Goal: Information Seeking & Learning: Learn about a topic

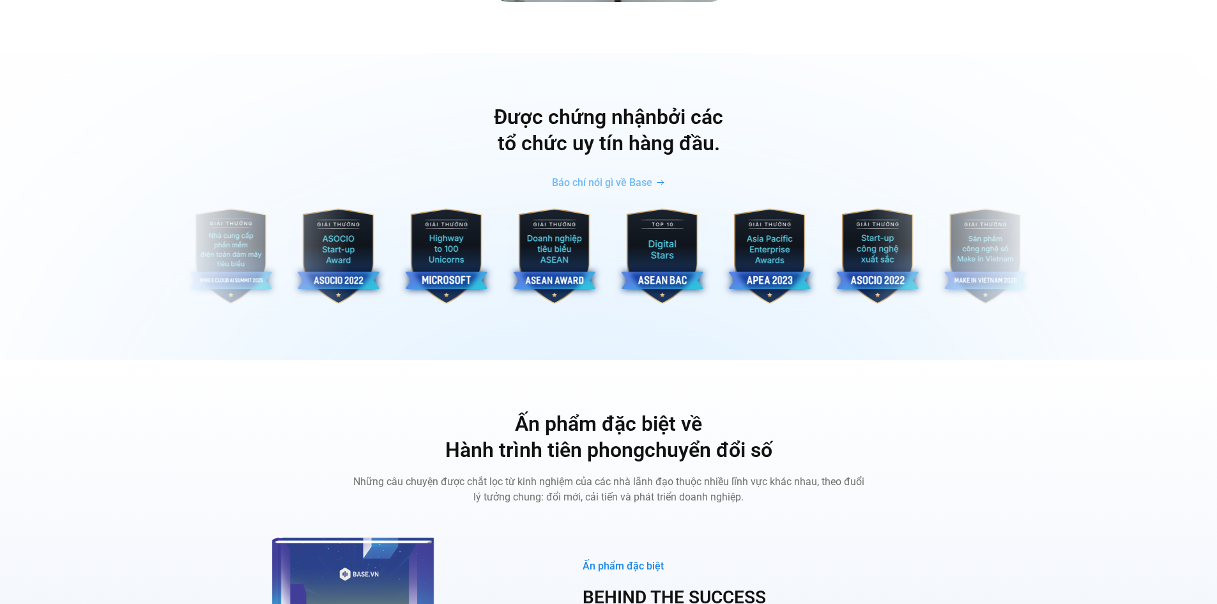
scroll to position [1277, 0]
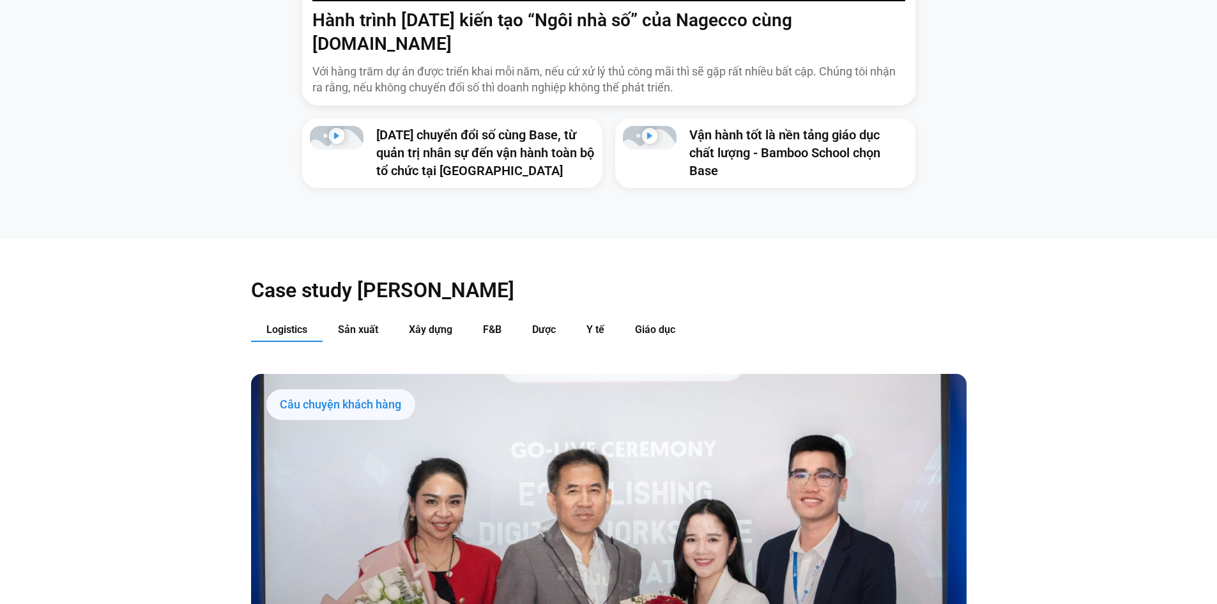
drag, startPoint x: 1218, startPoint y: 137, endPoint x: 1123, endPoint y: 416, distance: 294.9
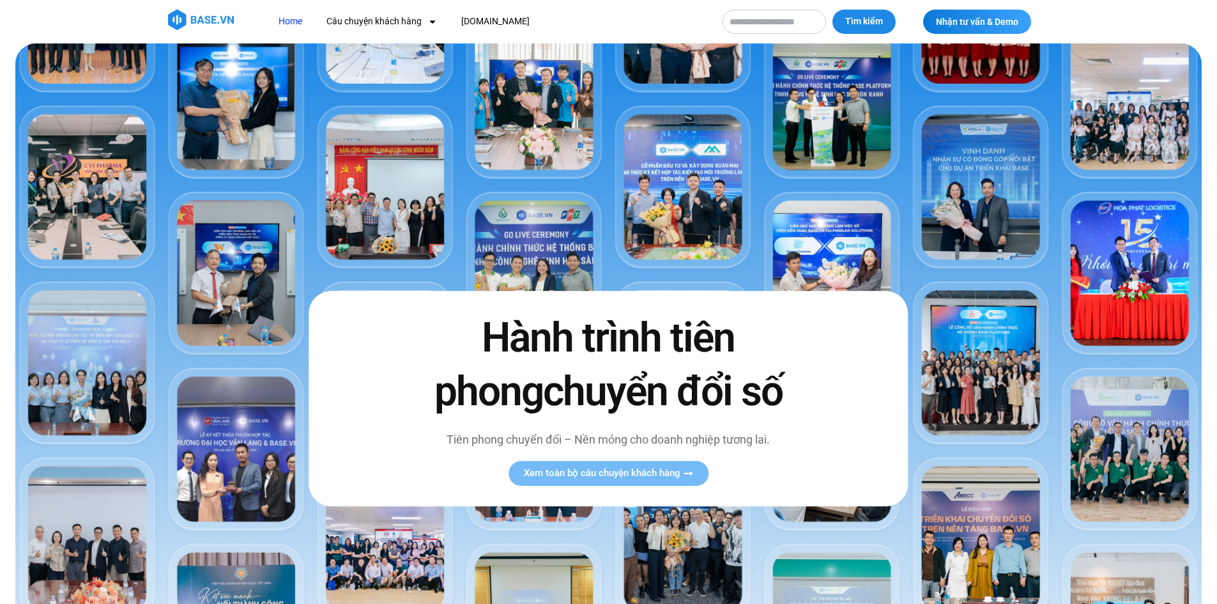
scroll to position [15, 0]
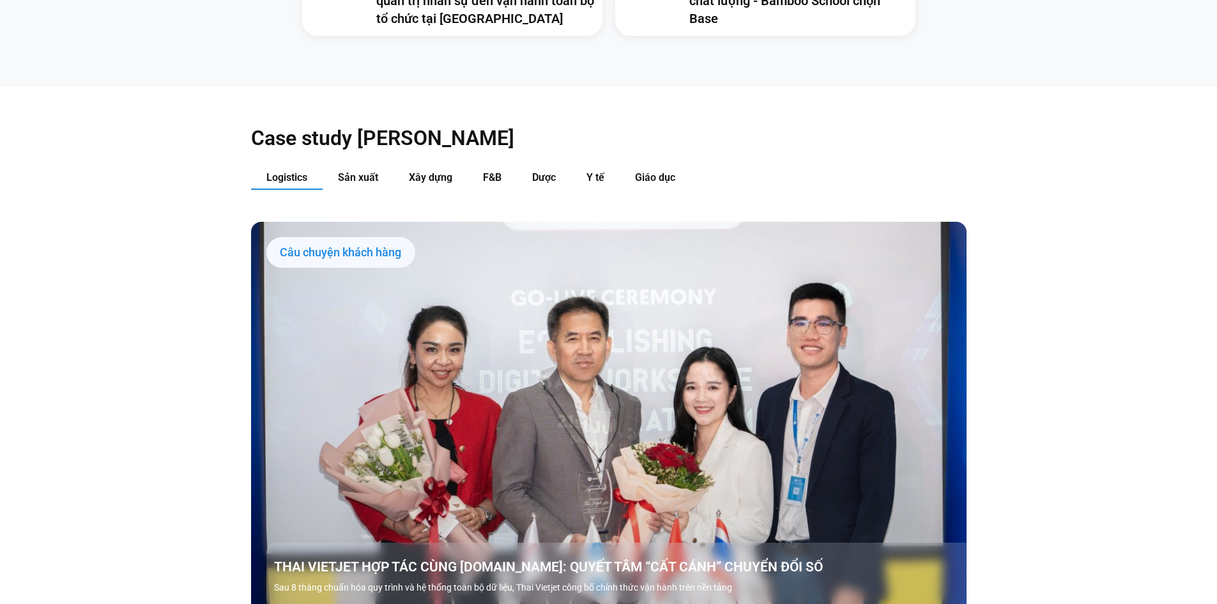
scroll to position [1494, 0]
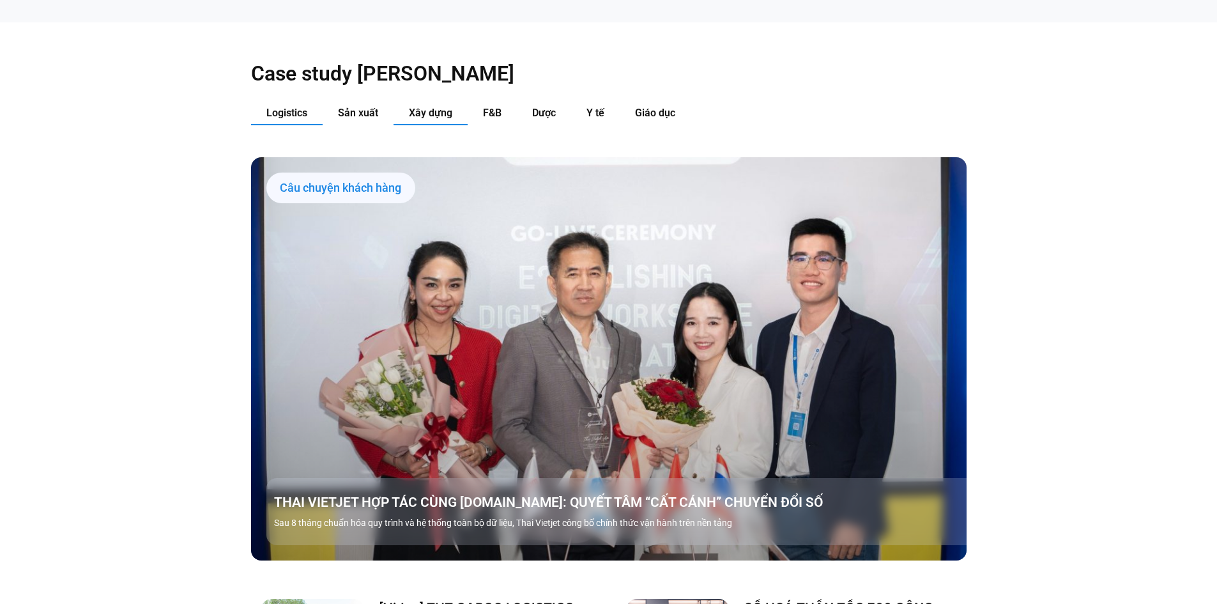
click at [448, 107] on span "Xây dựng" at bounding box center [430, 113] width 43 height 12
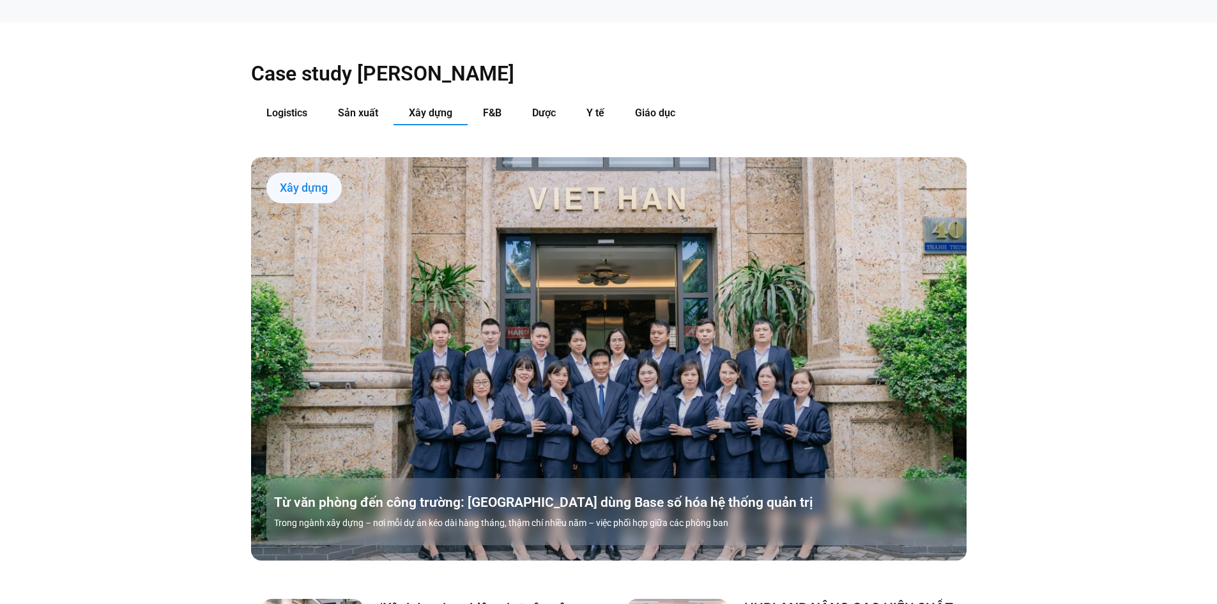
click at [565, 260] on link "Các tab. Mở mục bằng phím Enter hoặc Space, đóng bằng phím Esc và di chuyển bằn…" at bounding box center [608, 358] width 715 height 402
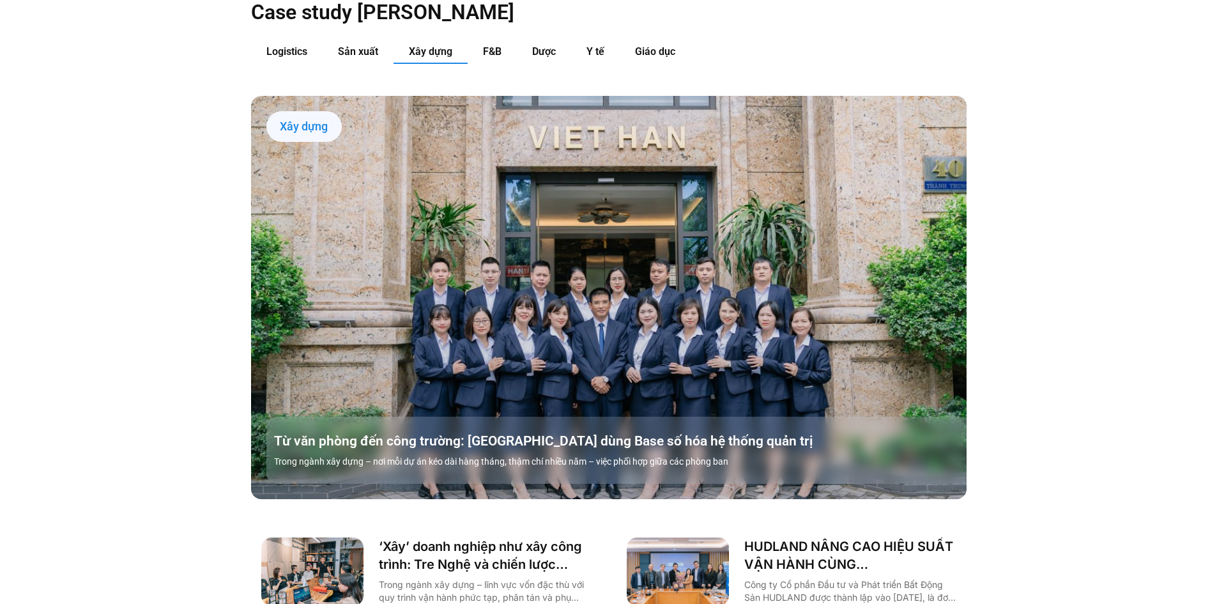
scroll to position [1488, 0]
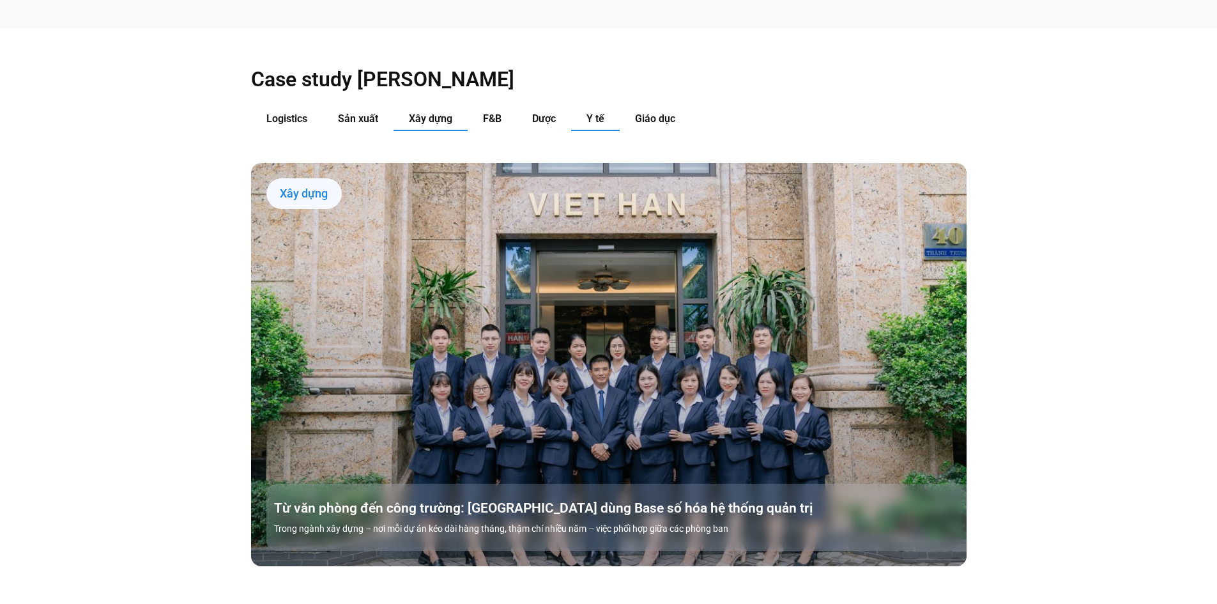
click at [579, 107] on button "Y tế" at bounding box center [595, 119] width 49 height 24
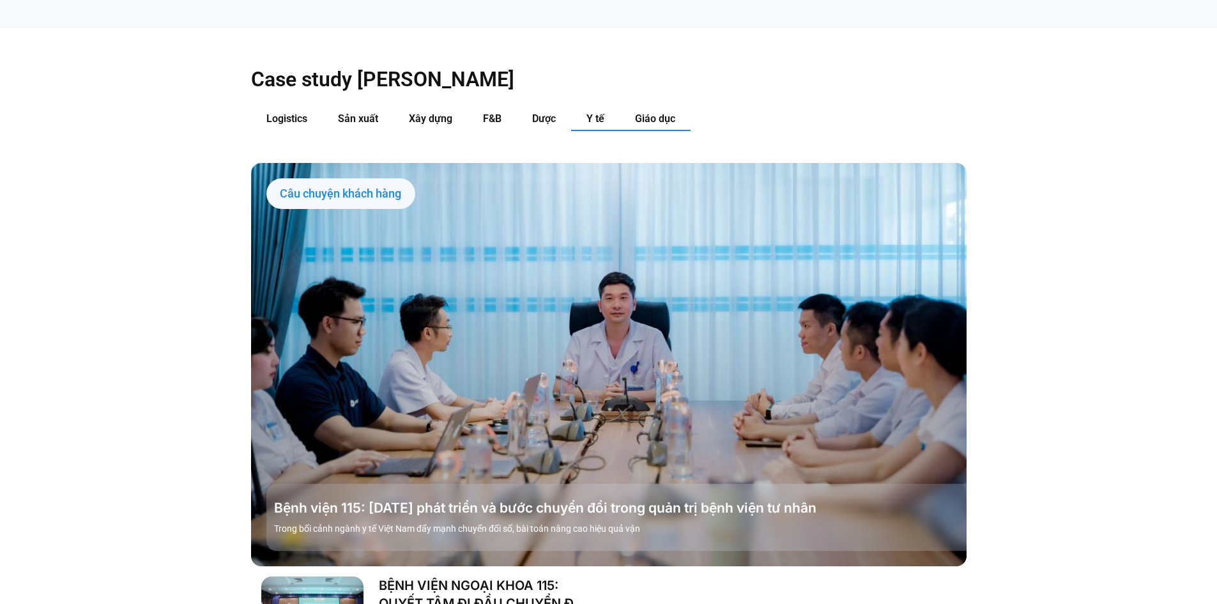
click at [660, 112] on span "Giáo dục" at bounding box center [655, 118] width 40 height 12
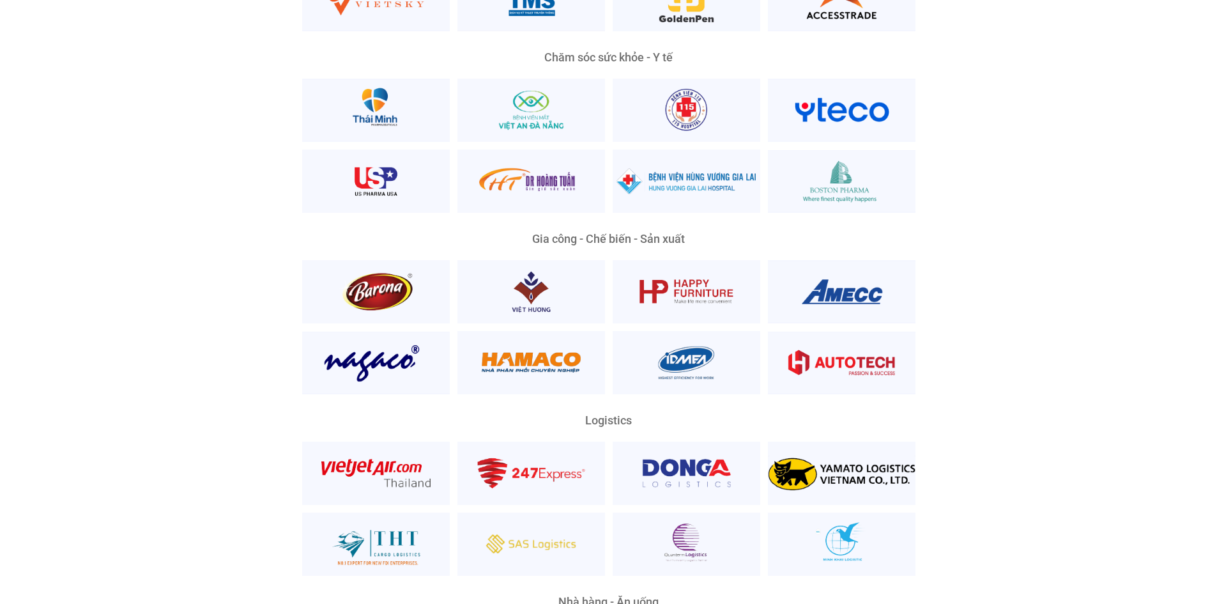
scroll to position [2659, 0]
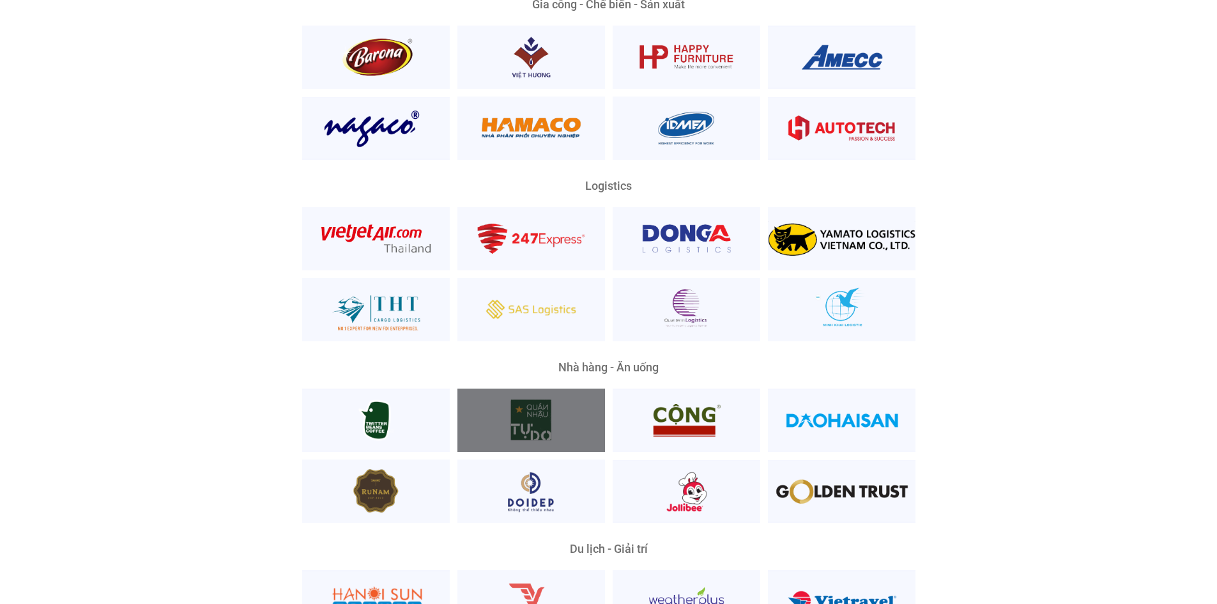
click at [553, 388] on div at bounding box center [531, 419] width 148 height 63
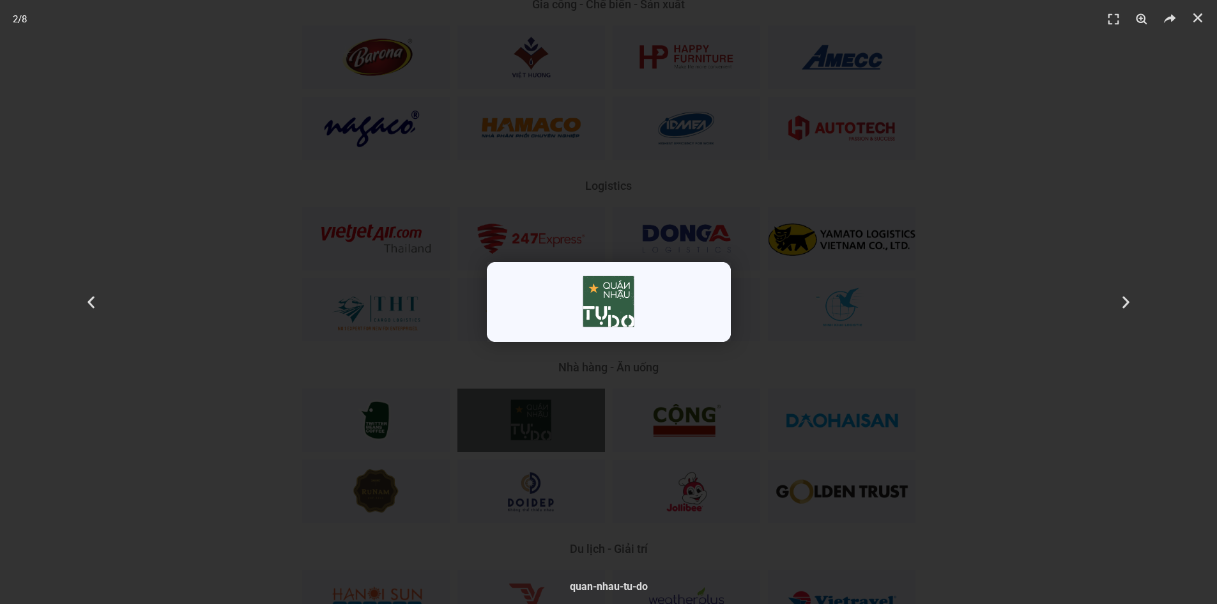
click at [803, 328] on div "2 / 8" at bounding box center [608, 302] width 1127 height 514
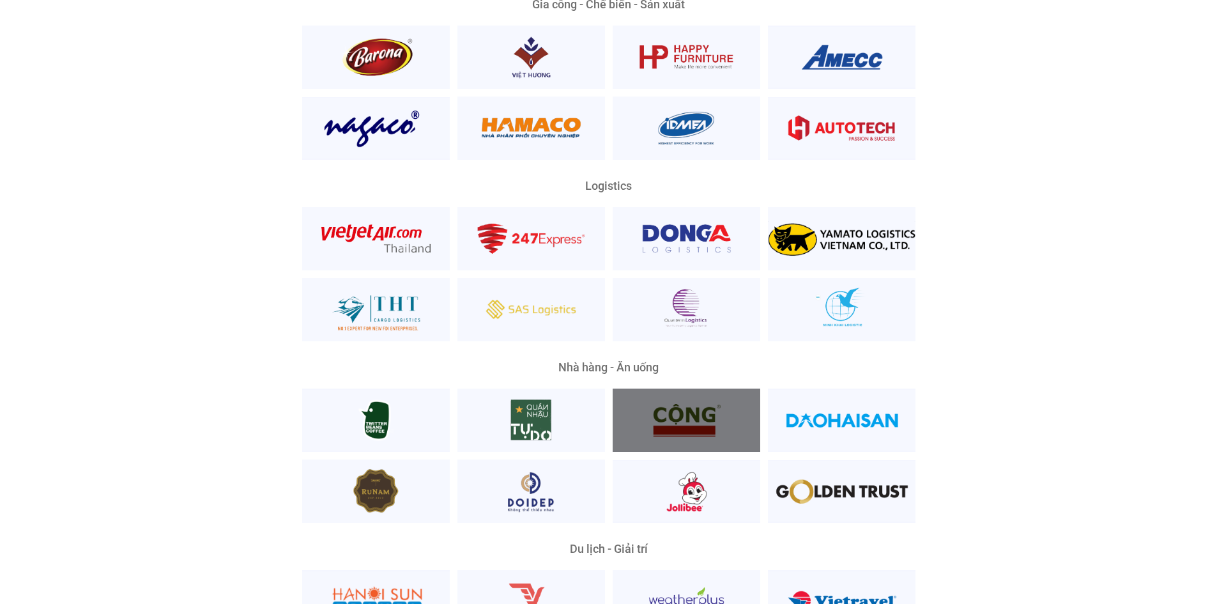
click at [715, 389] on div at bounding box center [686, 419] width 148 height 63
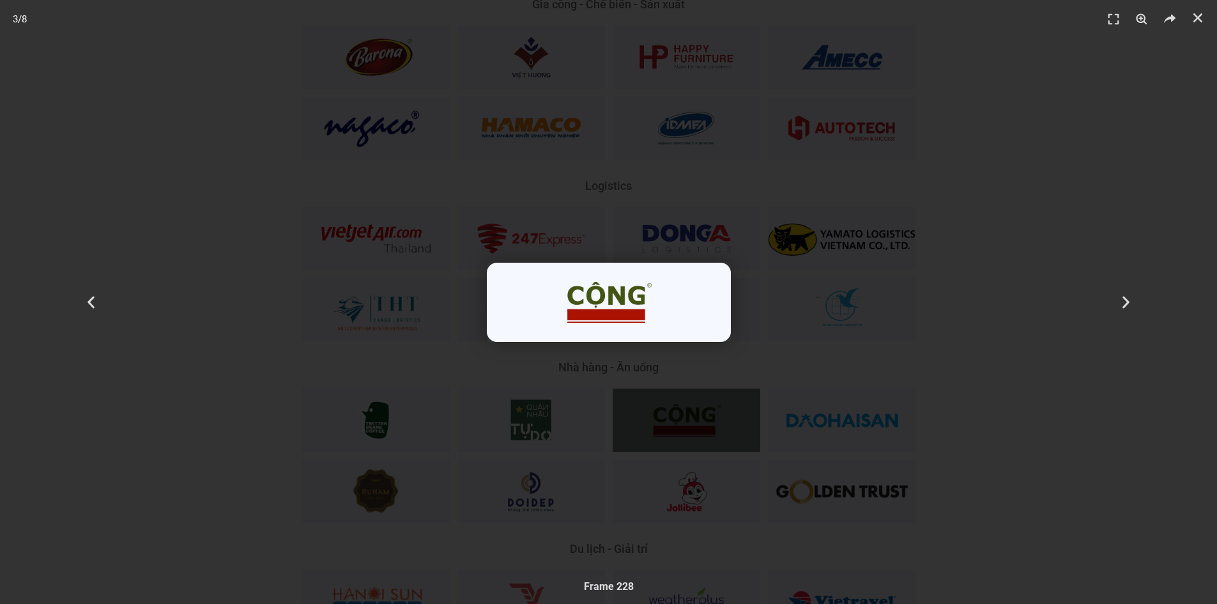
click at [903, 322] on div "3 / 8" at bounding box center [608, 302] width 1127 height 514
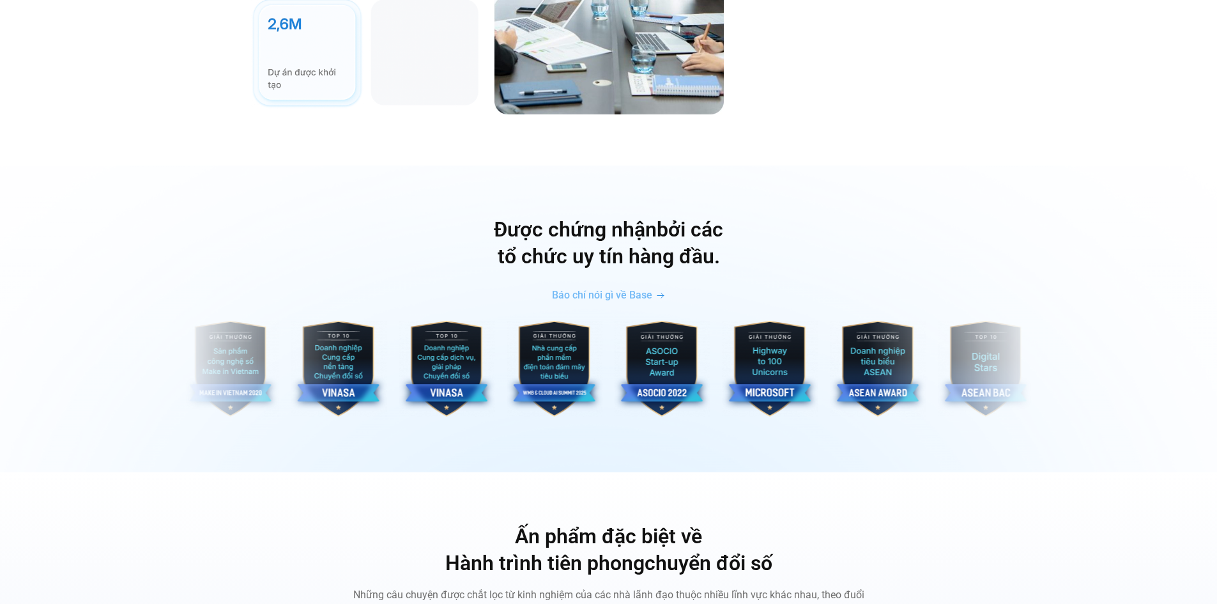
scroll to position [3830, 0]
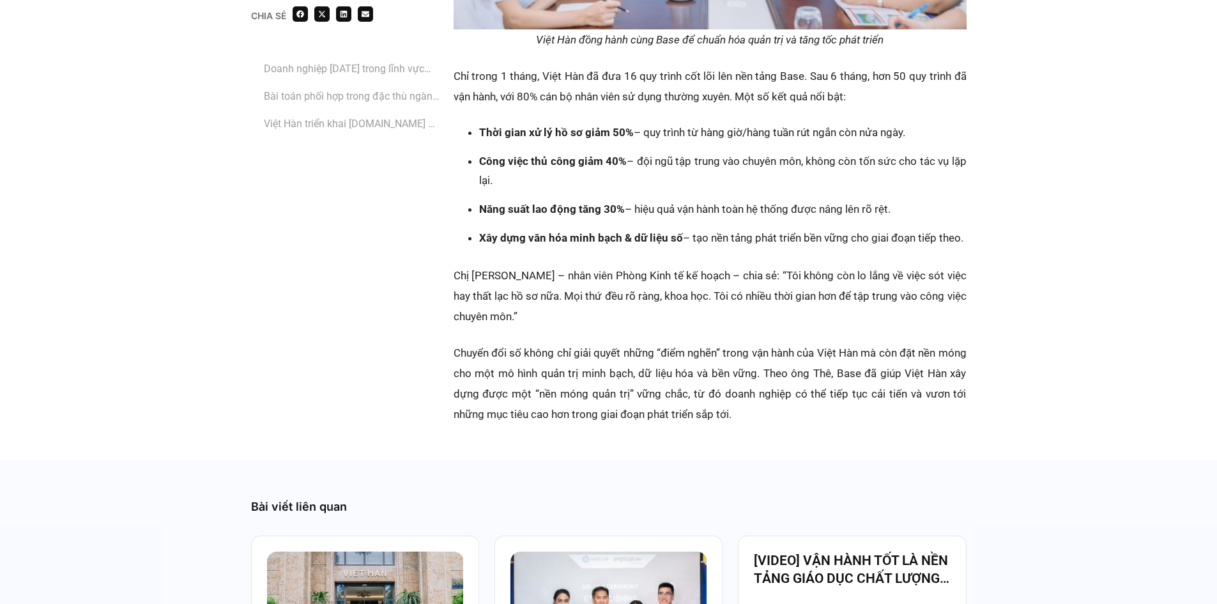
scroll to position [3278, 0]
